Goal: Find specific page/section: Find specific page/section

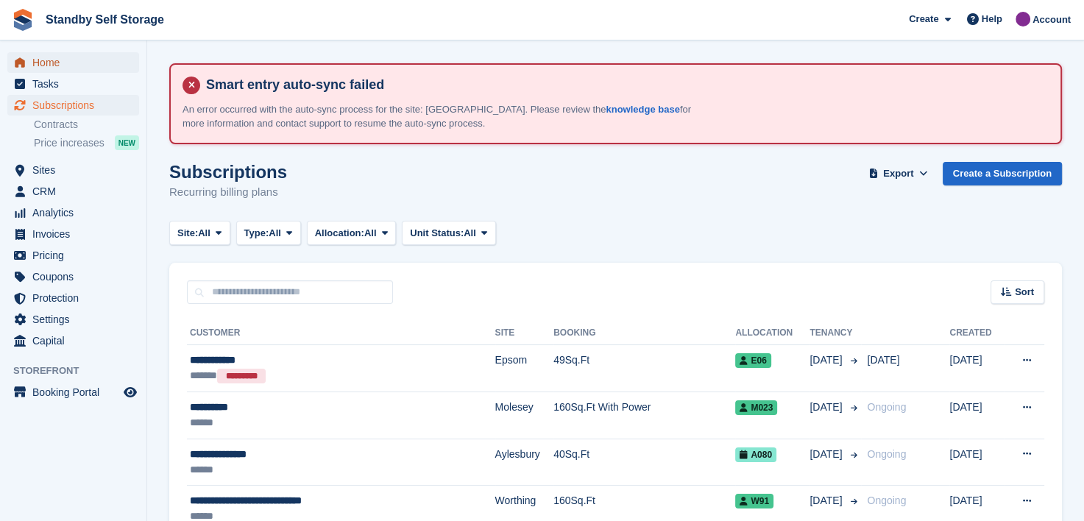
click at [40, 62] on span "Home" at bounding box center [76, 62] width 88 height 21
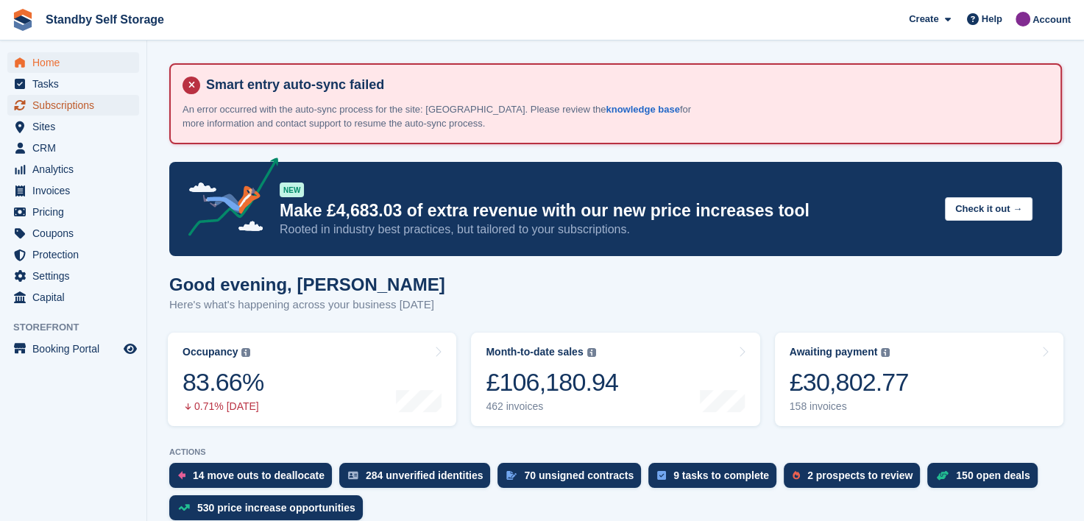
click at [92, 105] on span "Subscriptions" at bounding box center [76, 105] width 88 height 21
